Goal: Task Accomplishment & Management: Manage account settings

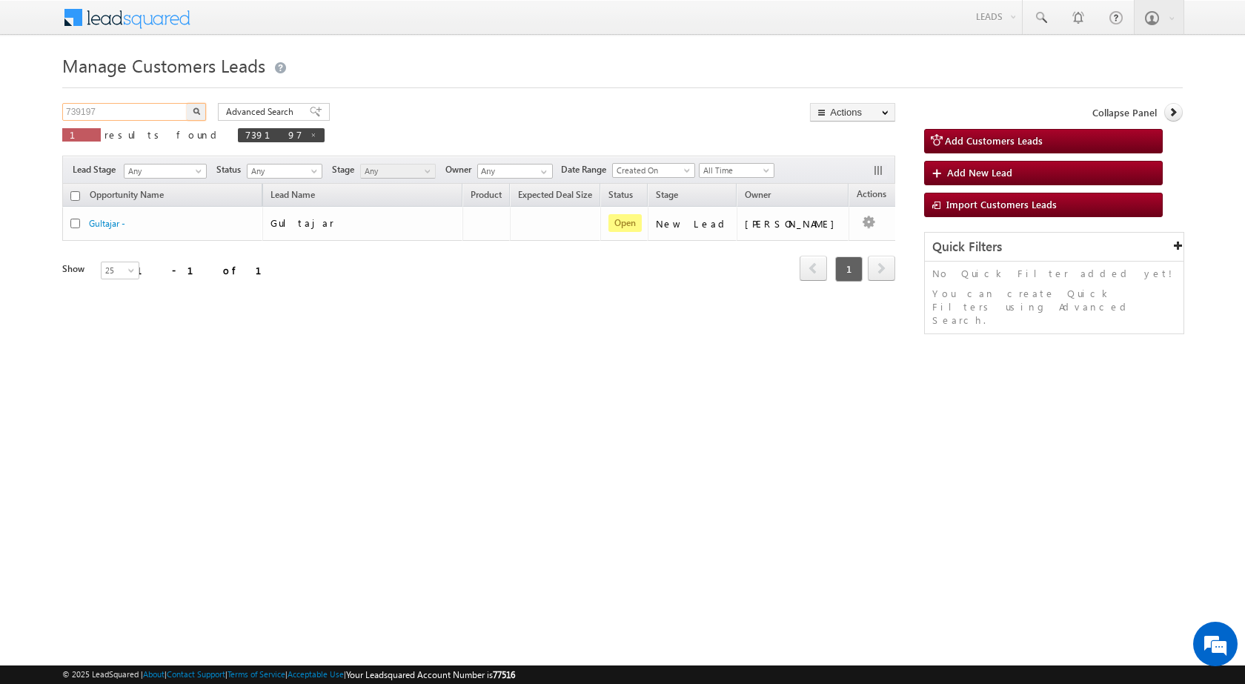
drag, startPoint x: 126, startPoint y: 106, endPoint x: 0, endPoint y: 105, distance: 125.9
click at [0, 105] on body "Menu [PERSON_NAME] sitar a7@ks erve." at bounding box center [622, 210] width 1245 height 420
paste input "57665"
type input "757665"
click at [187, 103] on button "button" at bounding box center [196, 112] width 19 height 18
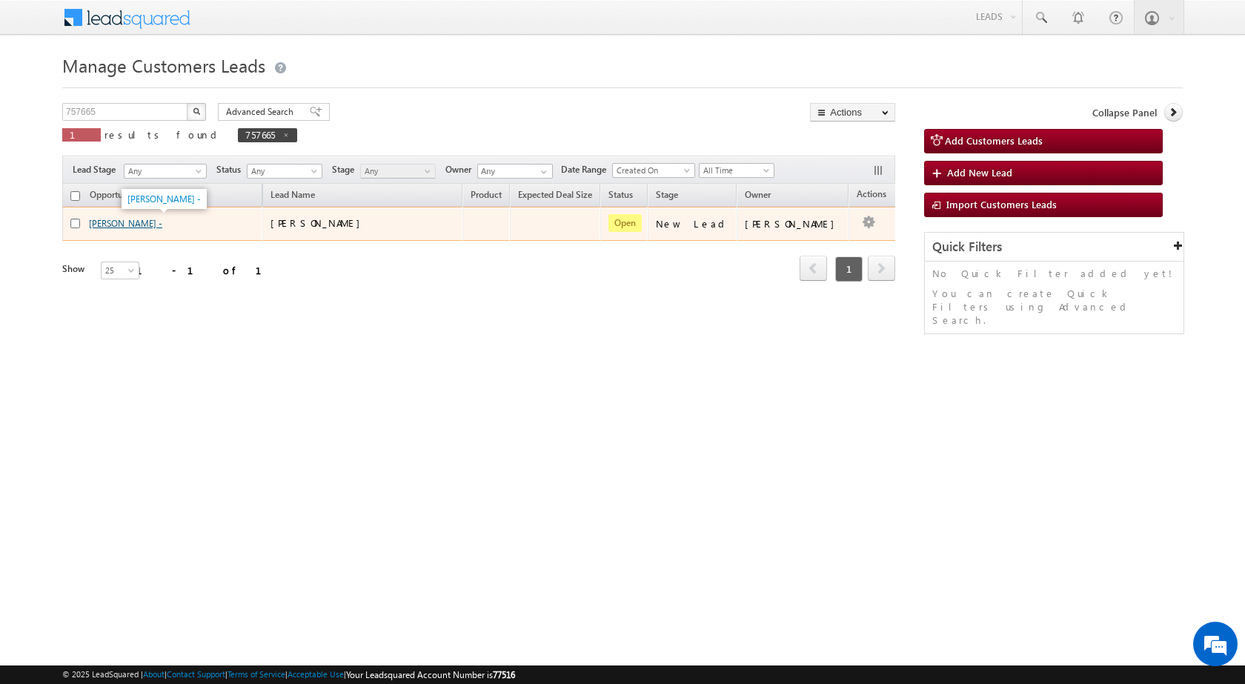
click at [135, 221] on link "[PERSON_NAME] -" at bounding box center [125, 223] width 73 height 11
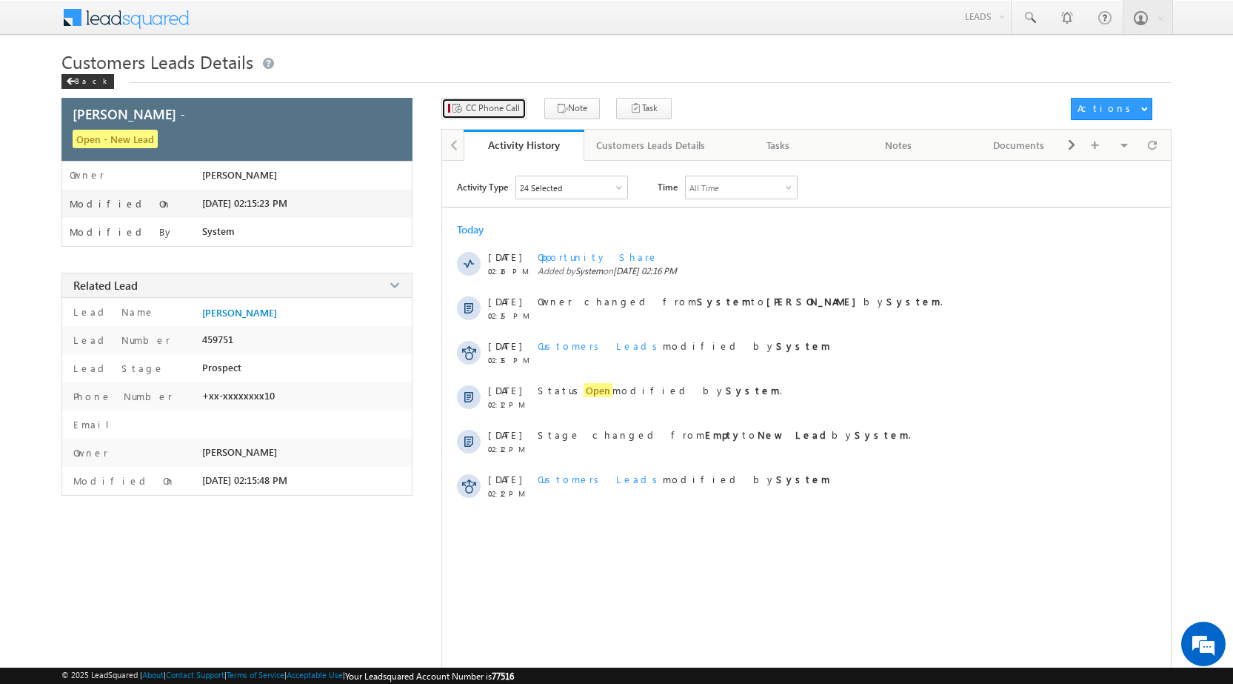
click at [520, 118] on button "CC Phone Call" at bounding box center [484, 108] width 85 height 21
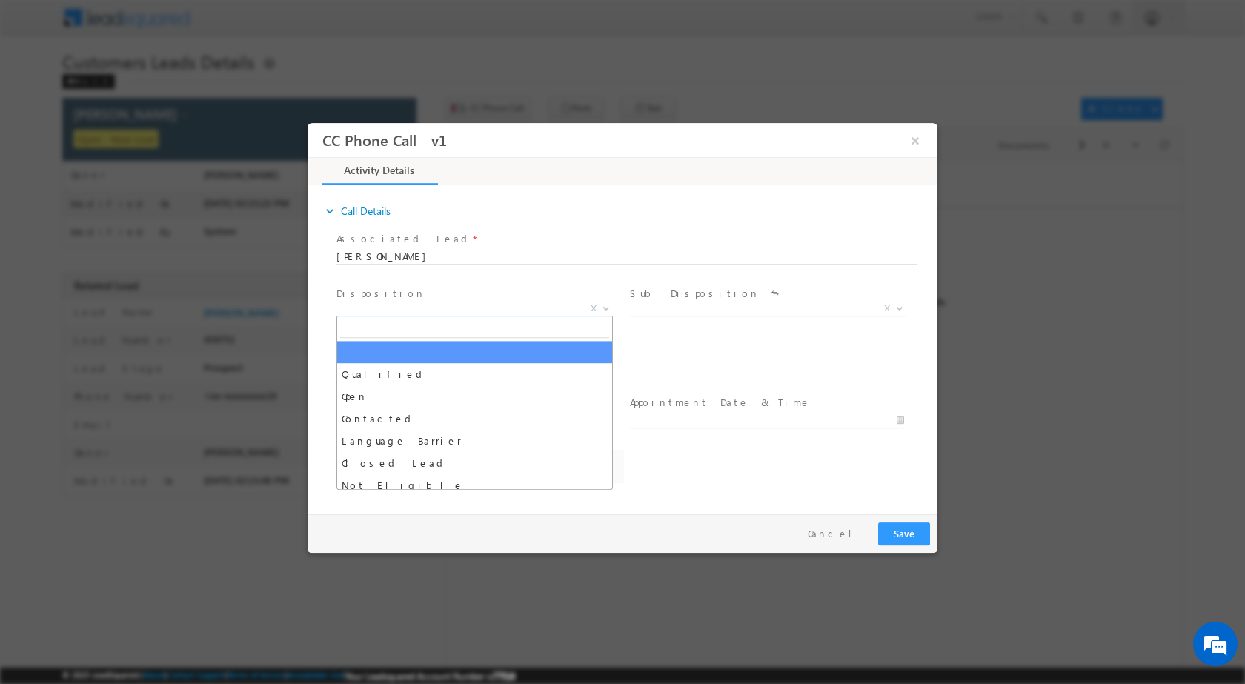
click at [607, 304] on b at bounding box center [606, 306] width 9 height 5
select select "dharmendra.singh1@sgrlimited.in"
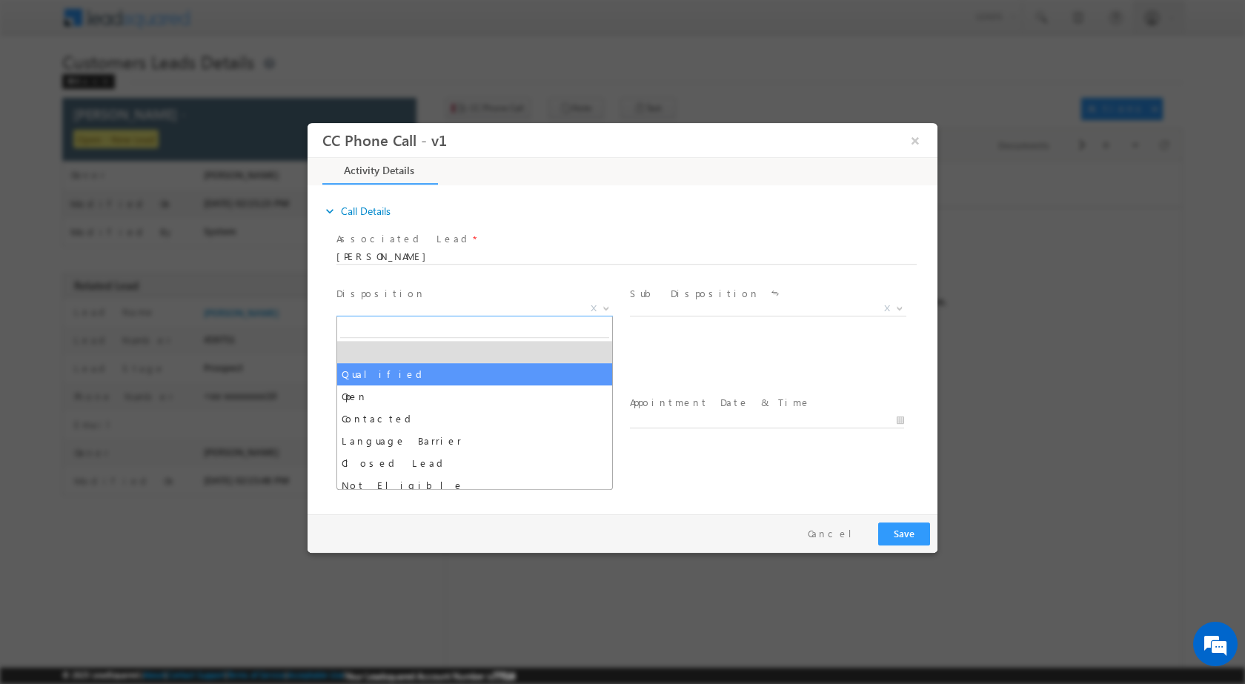
select select "Qualified"
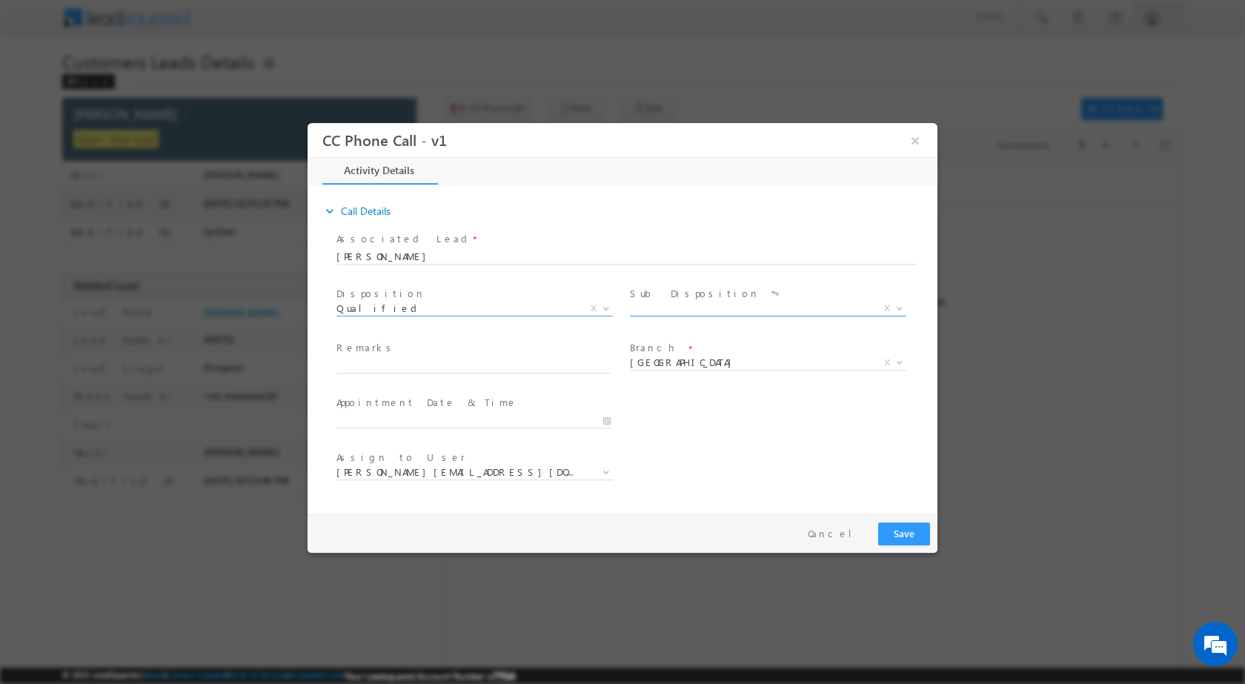
click at [898, 307] on b at bounding box center [899, 306] width 9 height 5
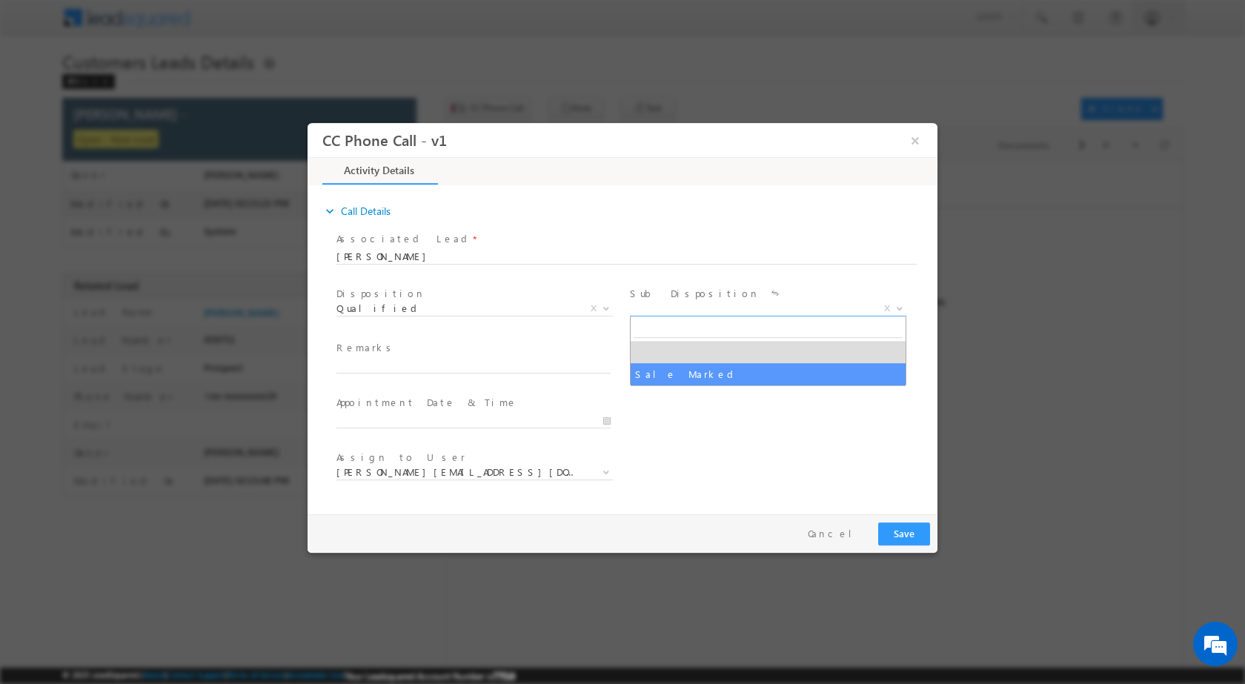
select select "Sale Marked"
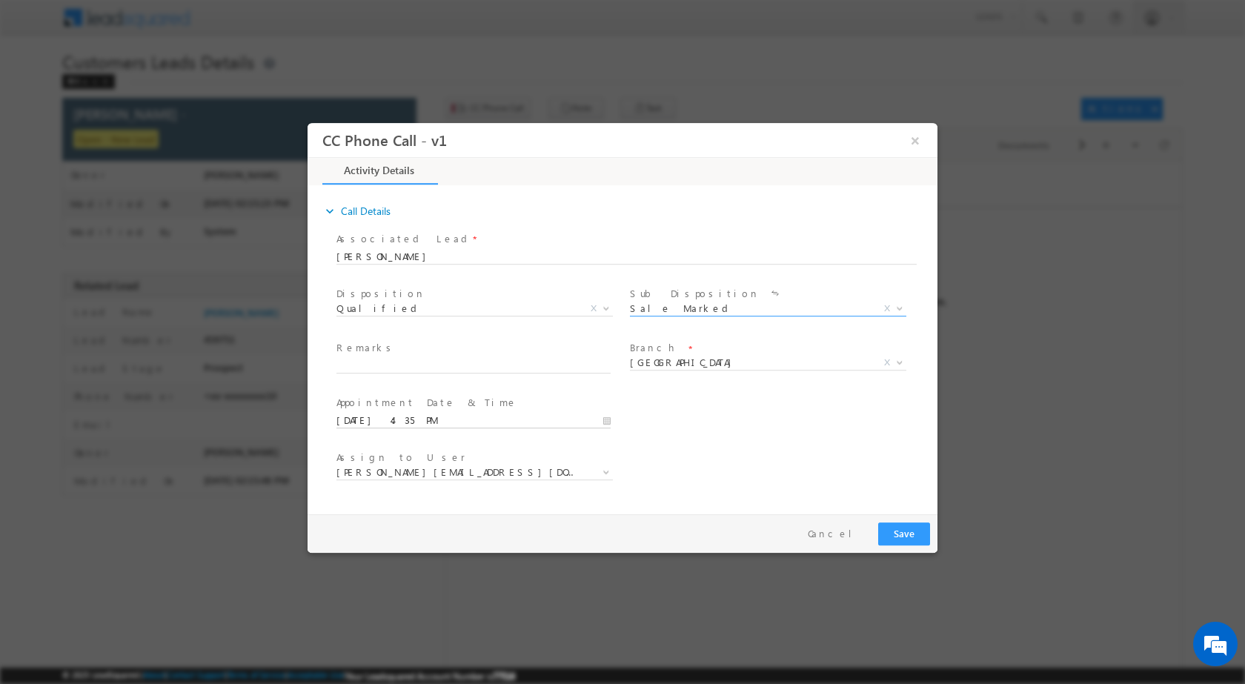
click at [602, 420] on input "08/13/2025 4:35 PM" at bounding box center [473, 420] width 274 height 15
type input "08/16/2025 4:35 PM"
click at [439, 401] on input "35" at bounding box center [431, 402] width 61 height 10
type input "00"
type input "08/16/2025 4:00 PM"
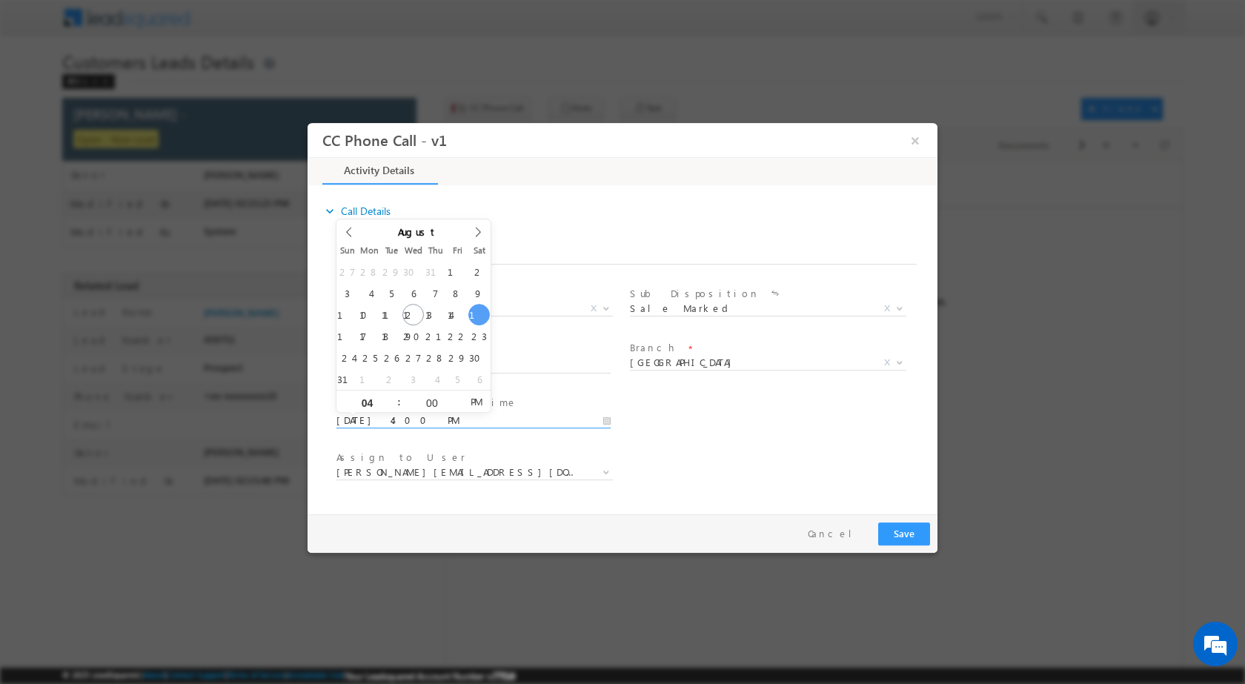
click at [692, 422] on div "User Branch * Appointment Date & Time * 08/16/2025 4:00 PM" at bounding box center [635, 418] width 604 height 55
